Goal: Task Accomplishment & Management: Manage account settings

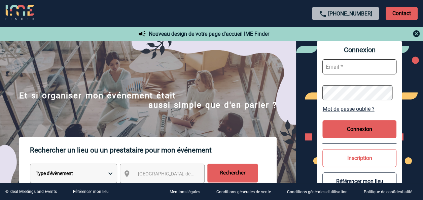
type input "stephanie.trioreau@abeille-assurances.fr"
click at [363, 128] on button "Connexion" at bounding box center [359, 129] width 74 height 18
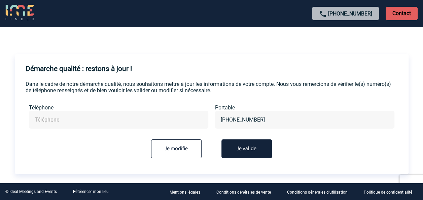
click at [245, 148] on button "Je valide" at bounding box center [246, 148] width 50 height 19
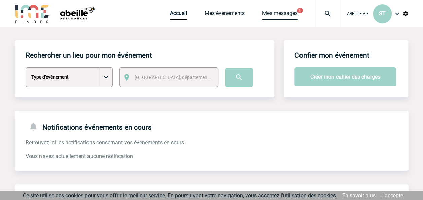
click at [272, 12] on link "Mes messages" at bounding box center [280, 14] width 36 height 9
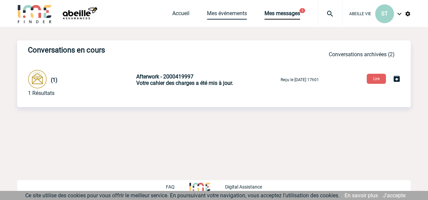
click at [242, 12] on link "Mes événements" at bounding box center [227, 14] width 40 height 9
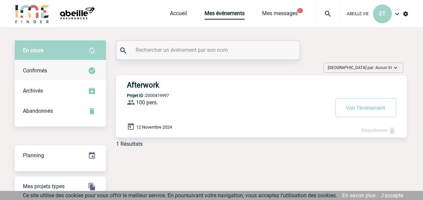
click at [28, 68] on span "Confirmés" at bounding box center [35, 70] width 24 height 6
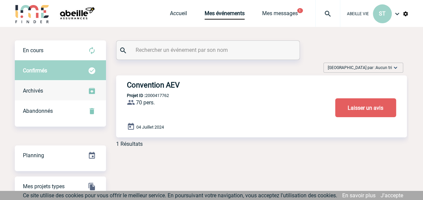
click at [28, 91] on span "Archivés" at bounding box center [33, 90] width 20 height 6
